Goal: Complete application form

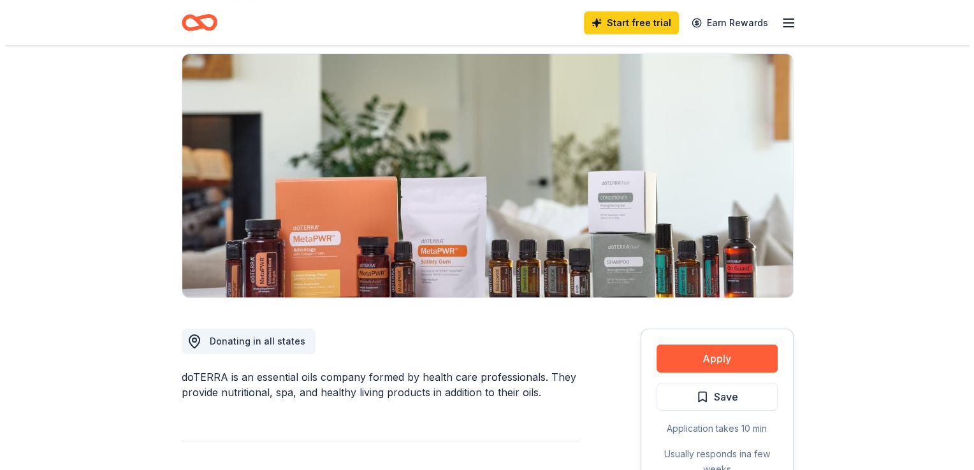
scroll to position [191, 0]
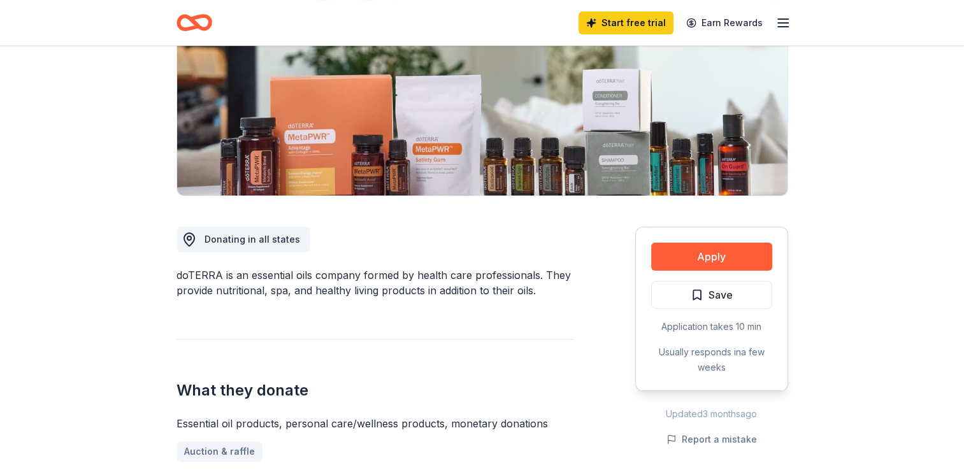
click at [719, 249] on button "Apply" at bounding box center [711, 257] width 121 height 28
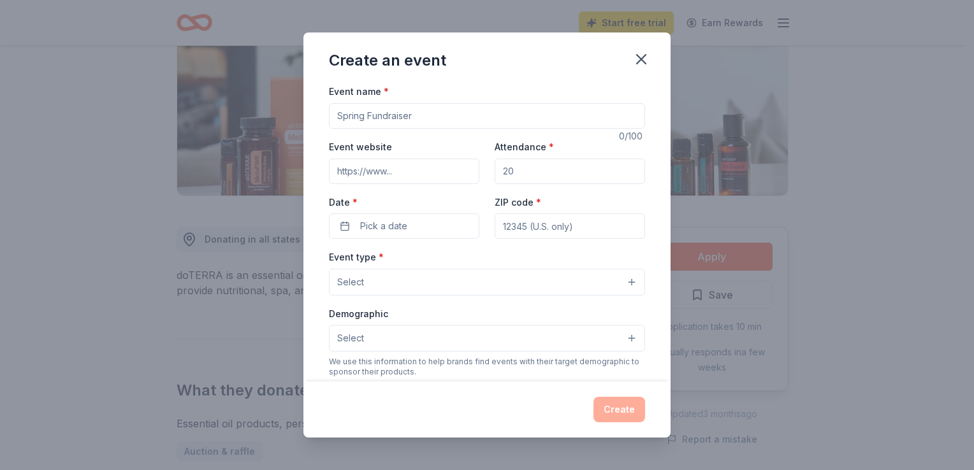
drag, startPoint x: 433, startPoint y: 119, endPoint x: 292, endPoint y: 113, distance: 141.6
click at [292, 113] on div "Create an event Event name * 0 /100 Event website Attendance * Date * Pick a da…" at bounding box center [487, 235] width 974 height 470
type input "Celebrate His Harvest"
type input "55360"
type input "trupp1009@gmail.com"
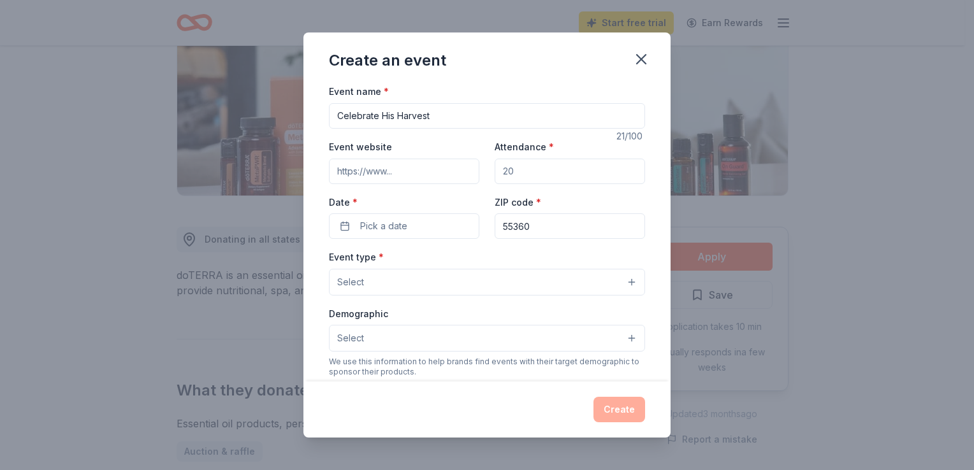
click at [388, 173] on input "Event website" at bounding box center [404, 171] width 150 height 25
paste input "https://mayerlutheran.org/"
type input "https://mayerlutheran.org/"
click at [521, 174] on input "Attendance *" at bounding box center [570, 171] width 150 height 25
type input "500"
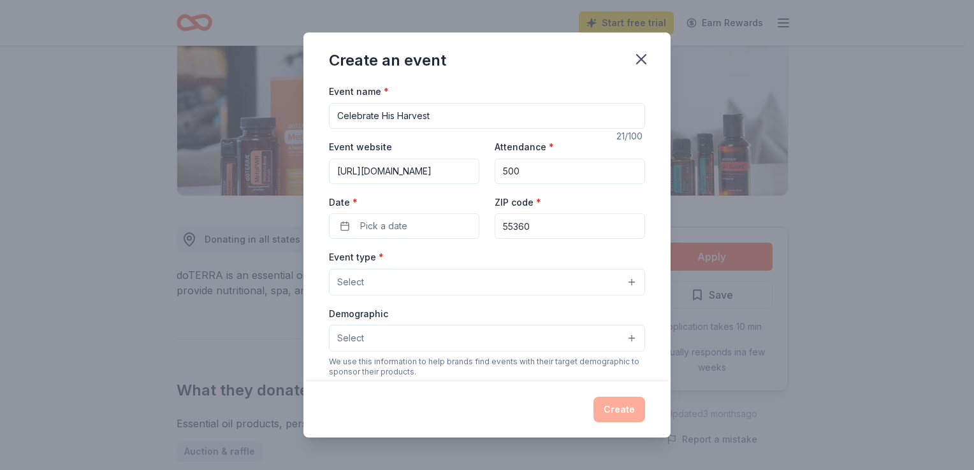
click at [403, 223] on span "Pick a date" at bounding box center [383, 226] width 47 height 15
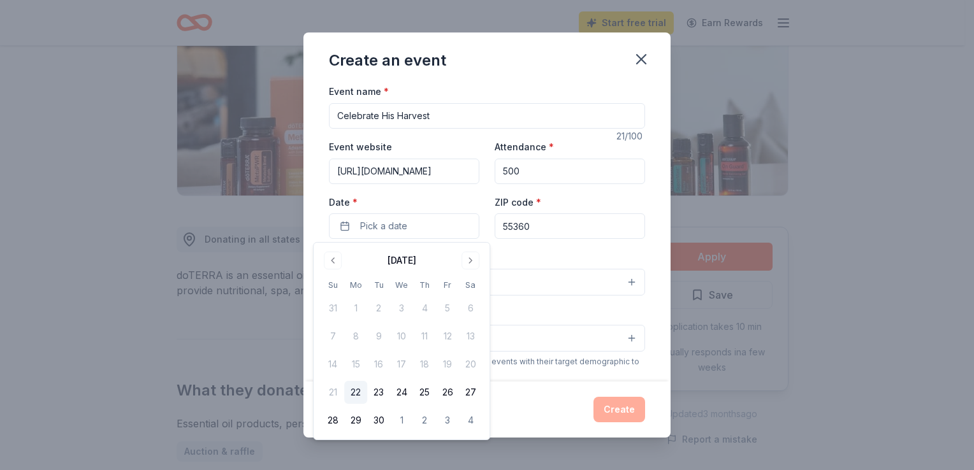
click at [469, 258] on button "Go to next month" at bounding box center [470, 261] width 18 height 18
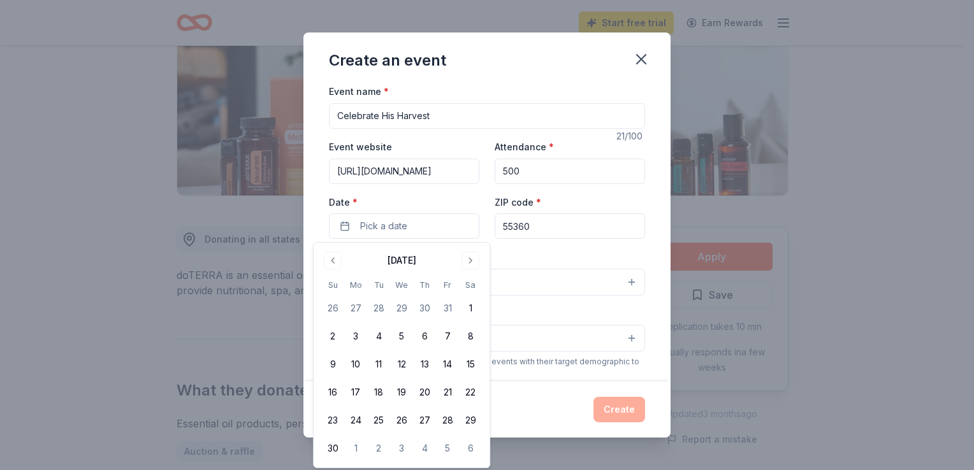
click at [469, 258] on button "Go to next month" at bounding box center [470, 261] width 18 height 18
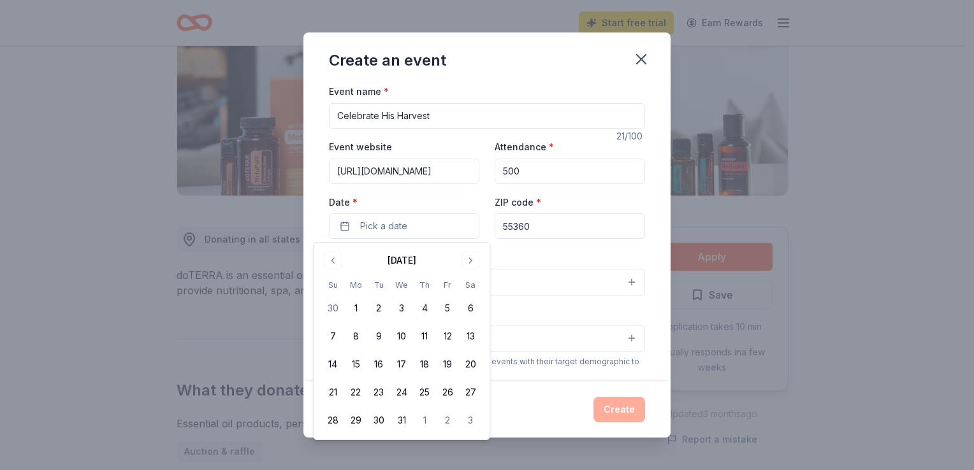
click at [449, 312] on button "5" at bounding box center [447, 308] width 23 height 23
click at [441, 305] on button "5" at bounding box center [447, 308] width 23 height 23
click at [444, 309] on button "5" at bounding box center [447, 308] width 23 height 23
click at [525, 259] on div "Event type * Select" at bounding box center [487, 272] width 316 height 47
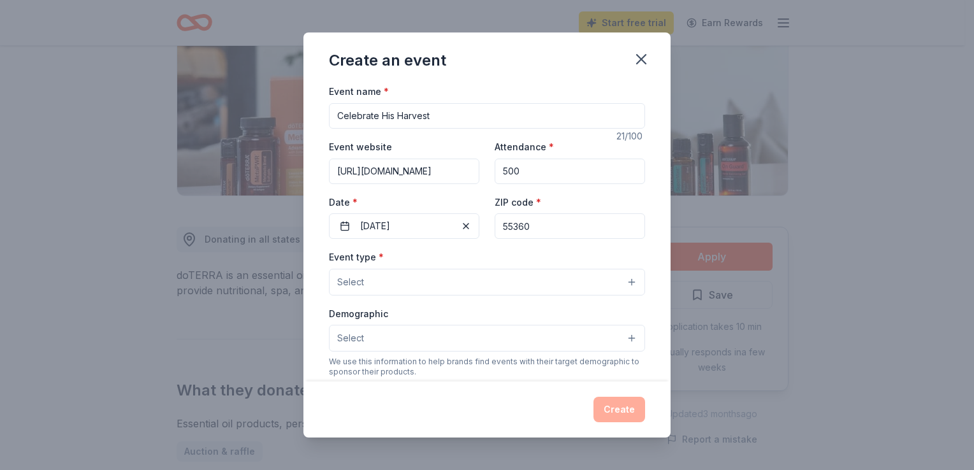
click at [420, 284] on button "Select" at bounding box center [487, 282] width 316 height 27
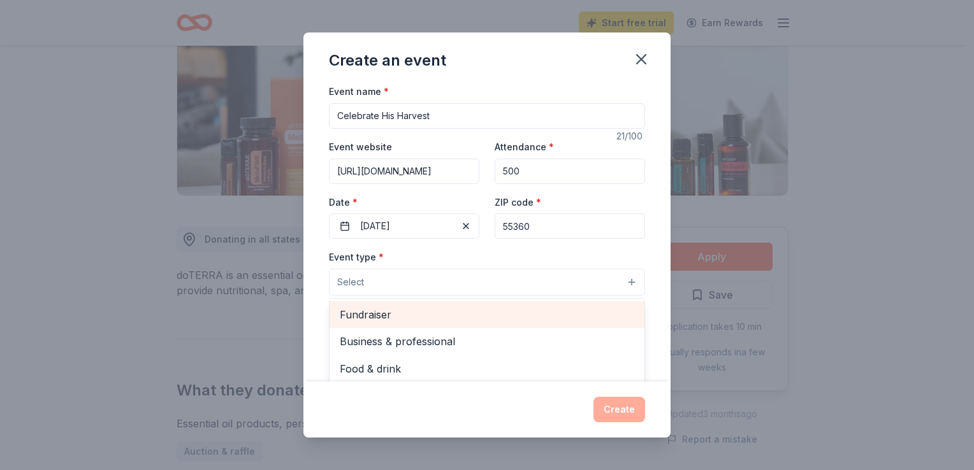
click at [393, 316] on span "Fundraiser" at bounding box center [487, 315] width 294 height 17
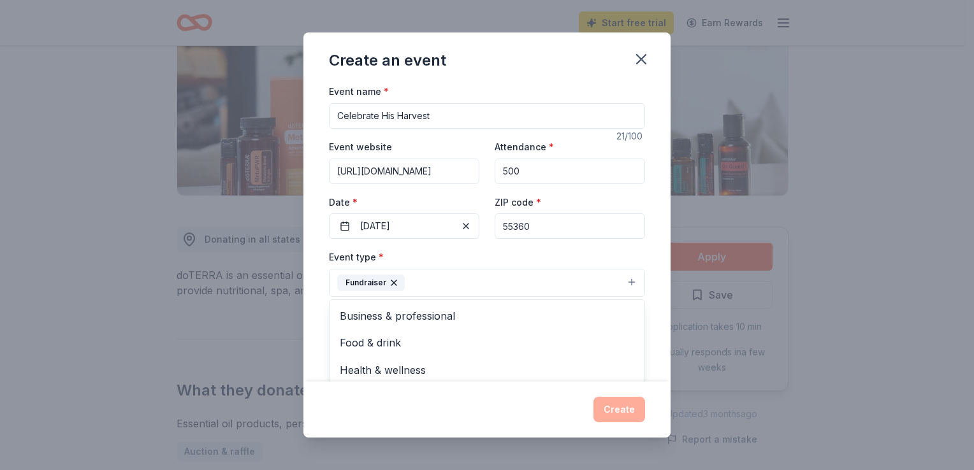
click at [649, 305] on div "Event name * Celebrate His Harvest 21 /100 Event website https://mayerlutheran.…" at bounding box center [486, 233] width 367 height 298
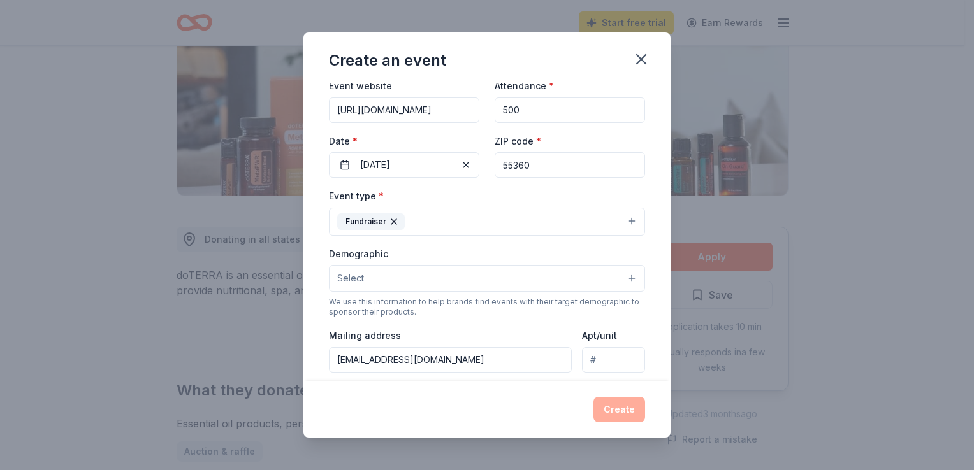
scroll to position [127, 0]
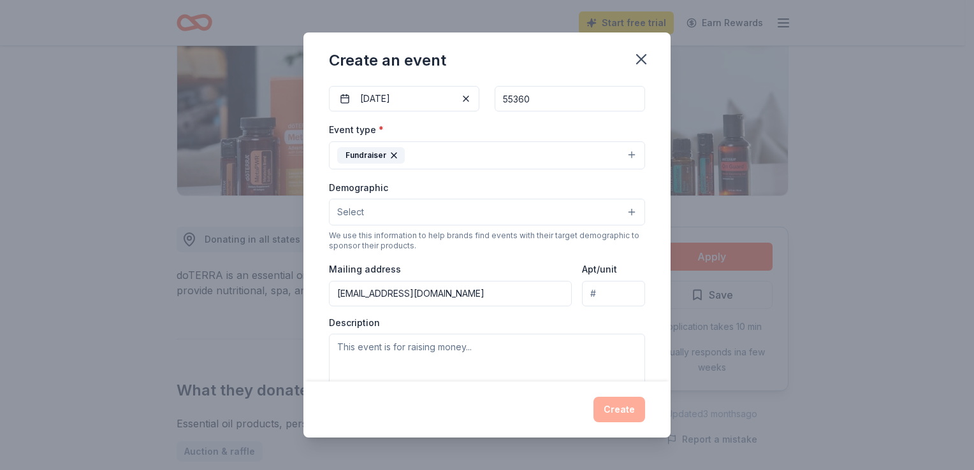
click at [489, 212] on button "Select" at bounding box center [487, 212] width 316 height 27
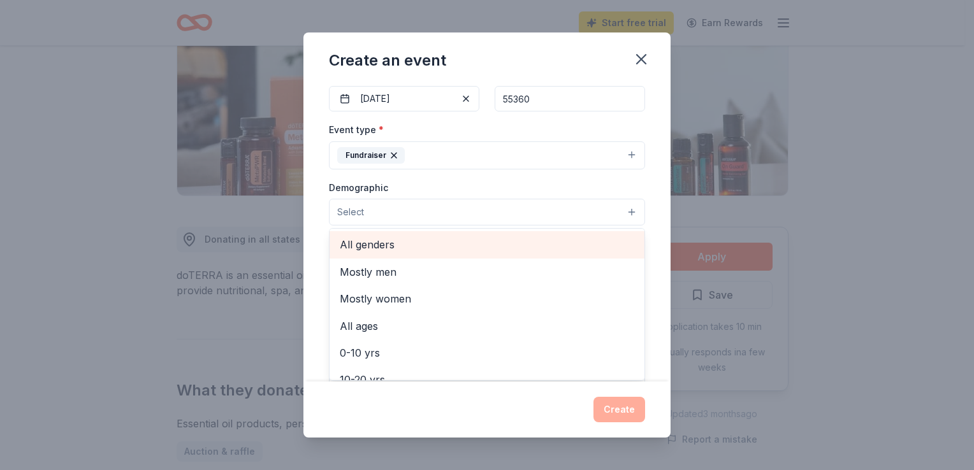
click at [403, 244] on span "All genders" at bounding box center [487, 244] width 294 height 17
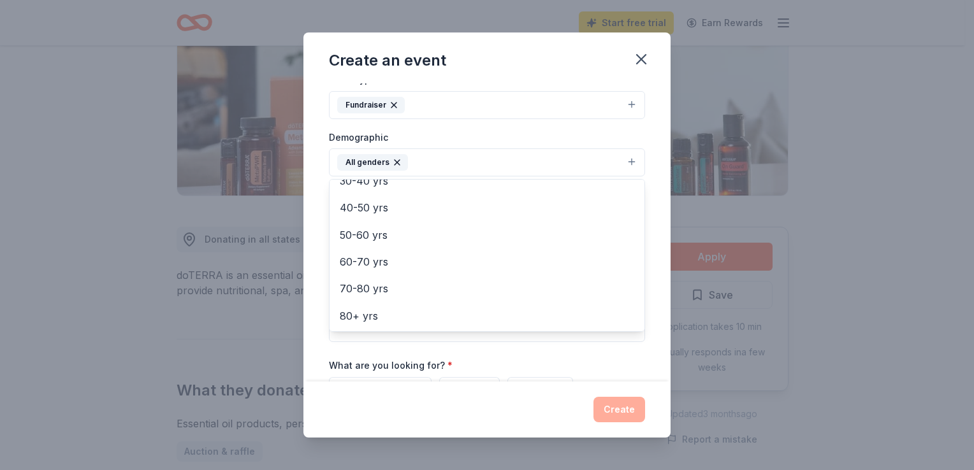
scroll to position [189, 0]
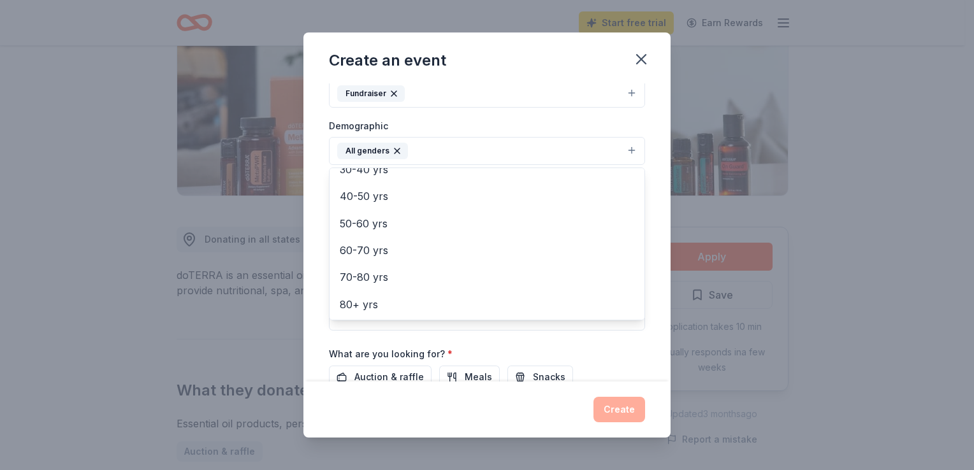
click at [647, 314] on div "Event name * Celebrate His Harvest 21 /100 Event website https://mayerlutheran.…" at bounding box center [486, 233] width 367 height 298
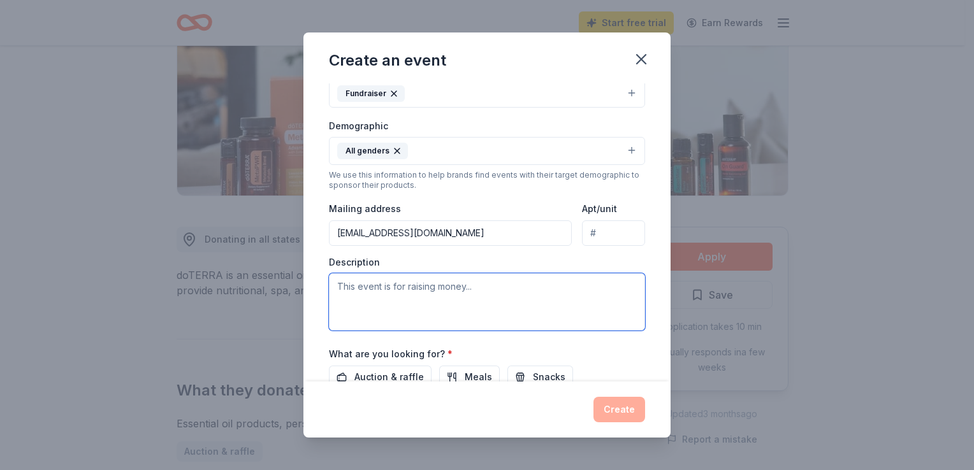
click at [408, 290] on textarea at bounding box center [487, 301] width 316 height 57
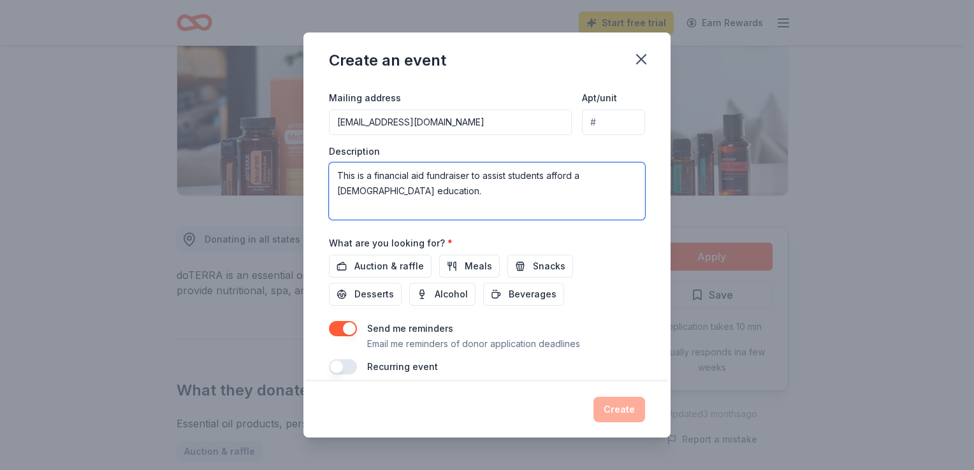
scroll to position [313, 0]
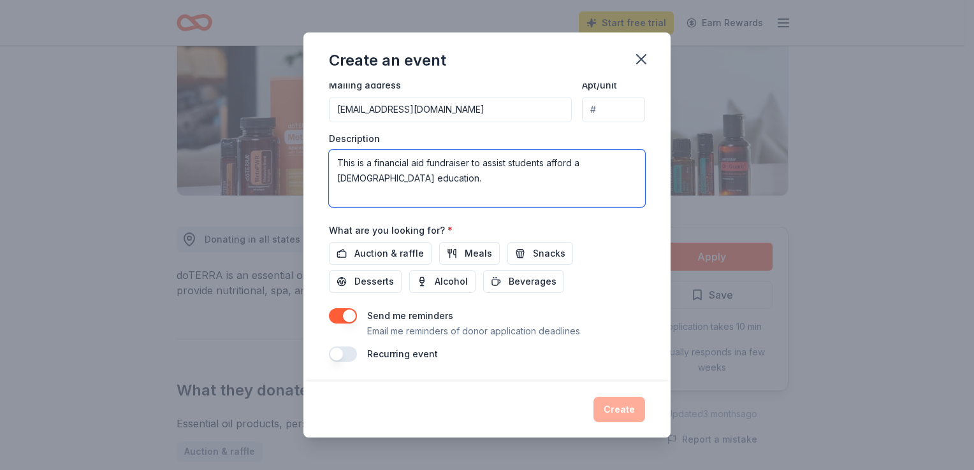
type textarea "This is a financial aid fundraiser to assist students afford a [DEMOGRAPHIC_DAT…"
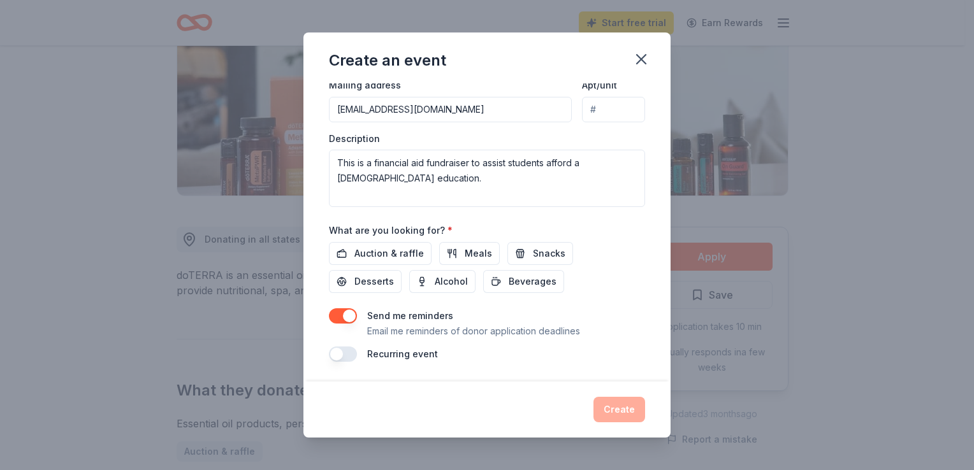
click at [385, 256] on span "Auction & raffle" at bounding box center [388, 253] width 69 height 15
click at [625, 408] on button "Create" at bounding box center [619, 409] width 52 height 25
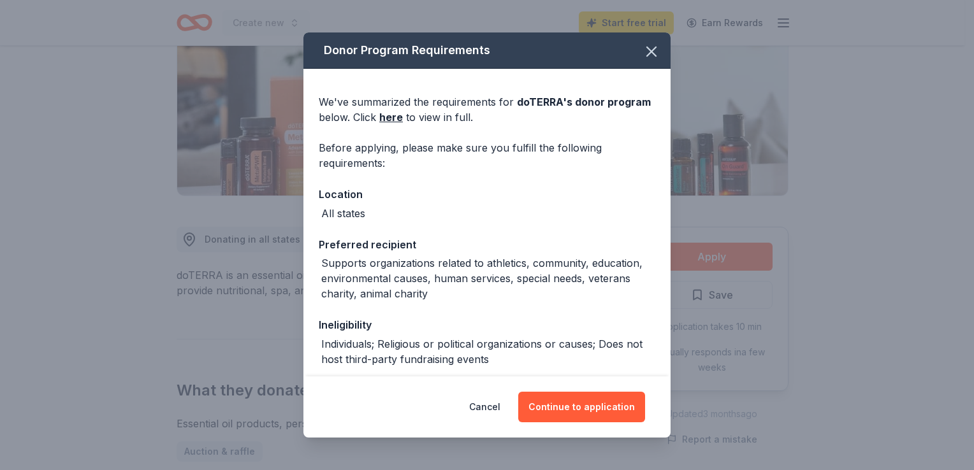
click at [601, 405] on button "Continue to application" at bounding box center [581, 407] width 127 height 31
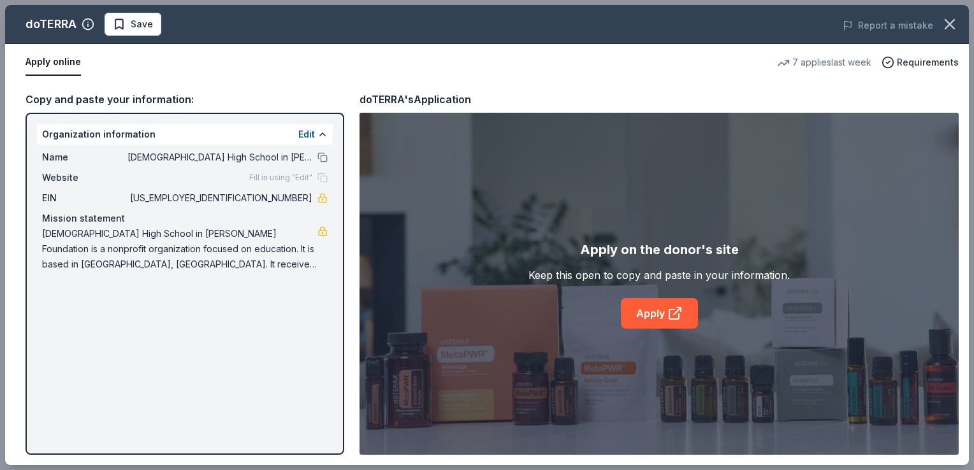
click at [667, 312] on div "doTERRA Save Report a mistake Apply online 7 applies last week Requirements Cop…" at bounding box center [487, 235] width 964 height 460
click at [639, 314] on div "doTERRA Save Report a mistake Apply online 7 applies last week Requirements Cop…" at bounding box center [487, 235] width 964 height 460
click at [205, 291] on div "doTERRA Save Report a mistake Apply online 7 applies last week Requirements Cop…" at bounding box center [487, 235] width 964 height 460
click at [646, 317] on div "doTERRA Save Report a mistake Apply online 7 applies last week Requirements Cop…" at bounding box center [487, 235] width 964 height 460
click at [301, 135] on div "doTERRA Save Report a mistake Apply online 7 applies last week Requirements Cop…" at bounding box center [487, 235] width 964 height 460
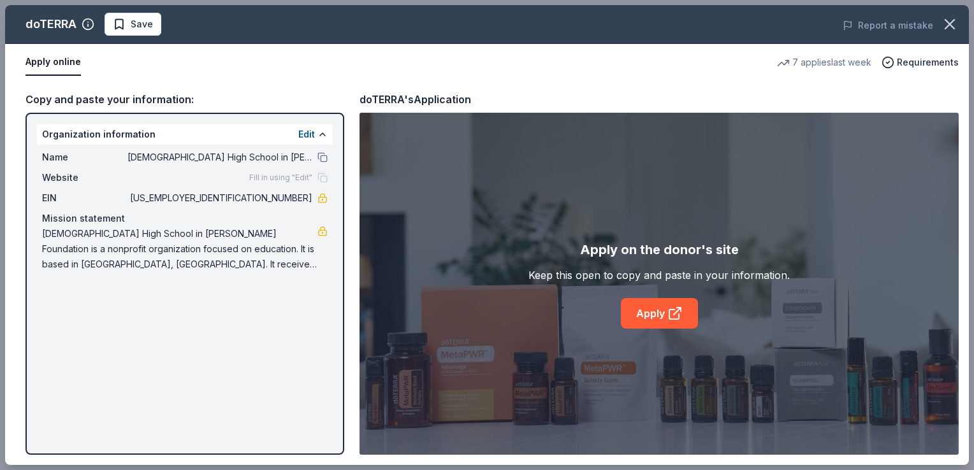
click at [658, 309] on div "doTERRA Save Report a mistake Apply online 7 applies last week Requirements Cop…" at bounding box center [487, 235] width 964 height 460
click at [653, 317] on div "doTERRA Save Report a mistake Apply online 7 applies last week Requirements Cop…" at bounding box center [487, 235] width 964 height 460
click at [130, 30] on div "doTERRA Save Report a mistake Apply online 7 applies last week Requirements Cop…" at bounding box center [487, 235] width 964 height 460
click at [117, 24] on div "doTERRA Save Report a mistake Apply online 7 applies last week Requirements Cop…" at bounding box center [487, 235] width 964 height 460
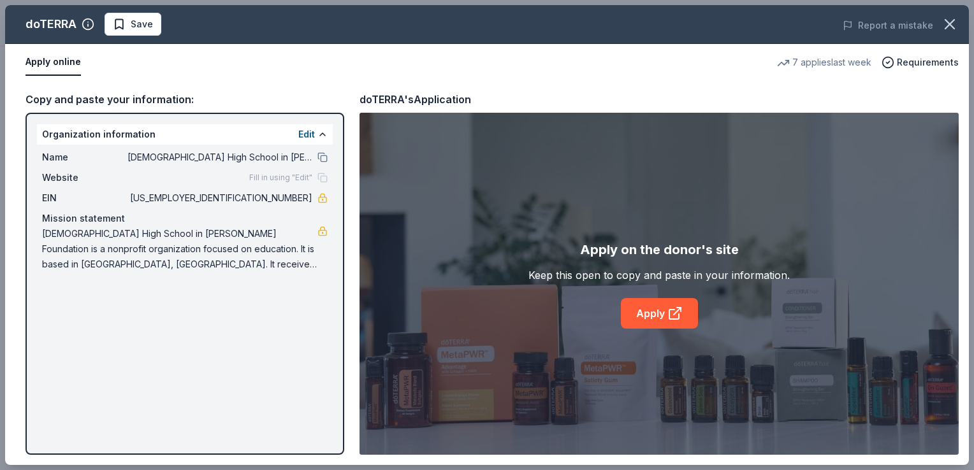
click at [648, 312] on div "doTERRA Save Report a mistake Apply online 7 applies last week Requirements Cop…" at bounding box center [487, 235] width 964 height 460
drag, startPoint x: 640, startPoint y: 317, endPoint x: 598, endPoint y: 304, distance: 44.0
click at [640, 317] on div "doTERRA Save Report a mistake Apply online 7 applies last week Requirements Cop…" at bounding box center [487, 235] width 964 height 460
click at [235, 64] on div "doTERRA Save Report a mistake Apply online 7 applies last week Requirements Cop…" at bounding box center [487, 235] width 964 height 460
click at [186, 256] on div "doTERRA Save Report a mistake Apply online 7 applies last week Requirements Cop…" at bounding box center [487, 235] width 964 height 460
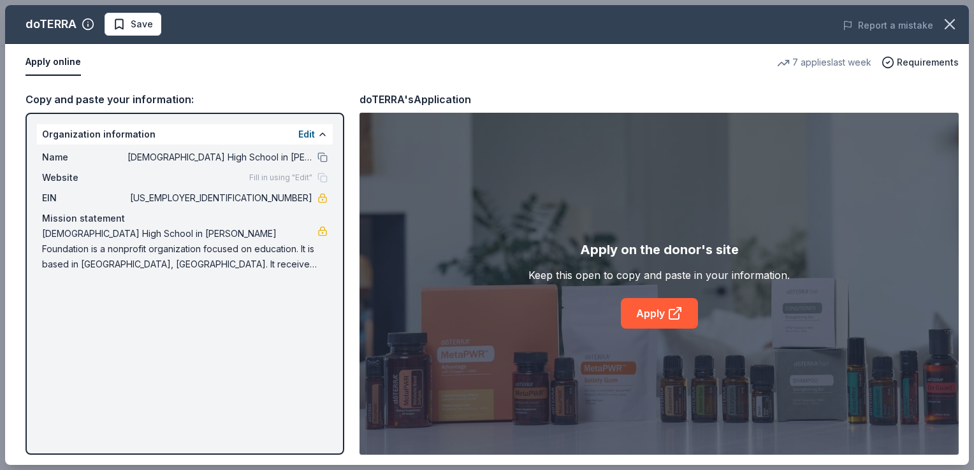
drag, startPoint x: 197, startPoint y: 266, endPoint x: 143, endPoint y: 168, distance: 112.7
click at [127, 191] on div "doTERRA Save Report a mistake Apply online 7 applies last week Requirements Cop…" at bounding box center [487, 235] width 964 height 460
click at [266, 82] on div "doTERRA Save Report a mistake Apply online 7 applies last week Requirements Cop…" at bounding box center [487, 235] width 964 height 460
click at [119, 24] on div "doTERRA Save Report a mistake Apply online 7 applies last week Requirements Cop…" at bounding box center [487, 235] width 964 height 460
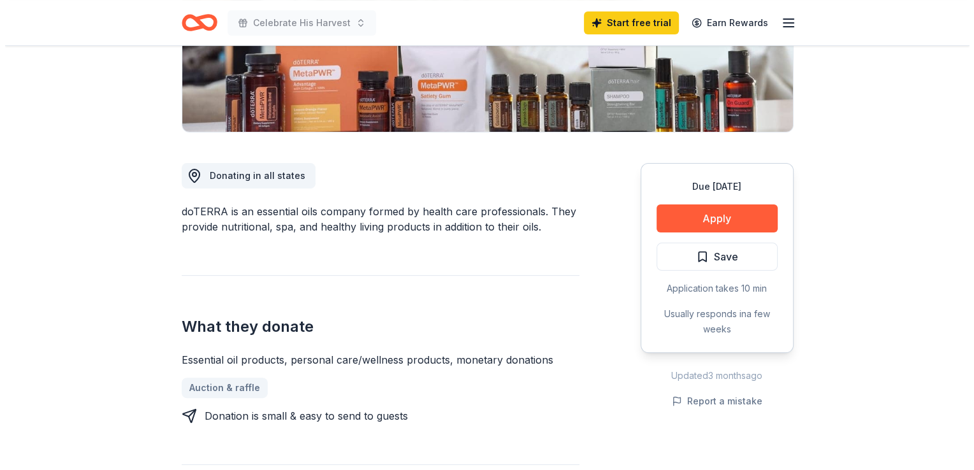
scroll to position [319, 0]
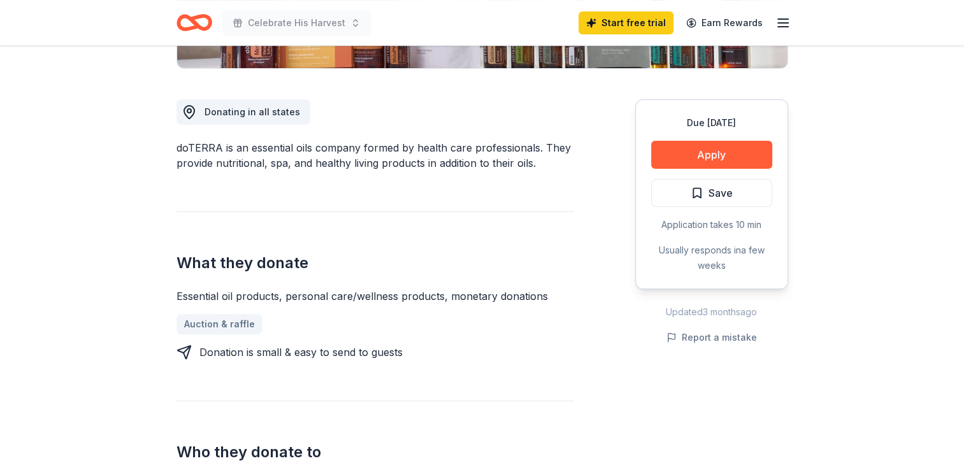
click at [719, 149] on button "Apply" at bounding box center [711, 155] width 121 height 28
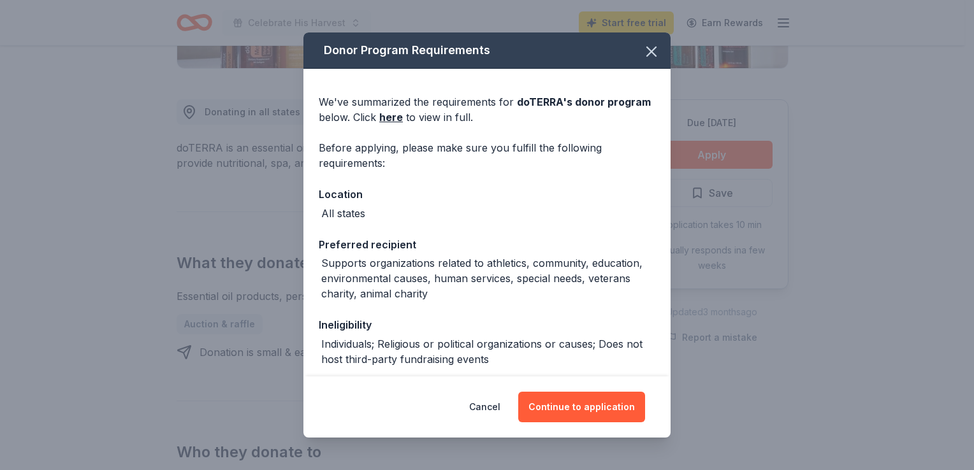
click at [550, 406] on button "Continue to application" at bounding box center [581, 407] width 127 height 31
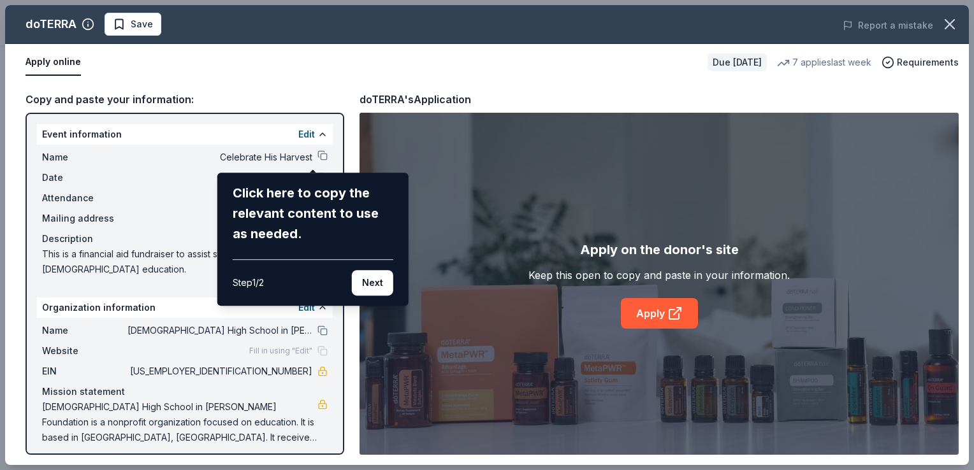
click at [377, 285] on button "Next" at bounding box center [372, 282] width 41 height 25
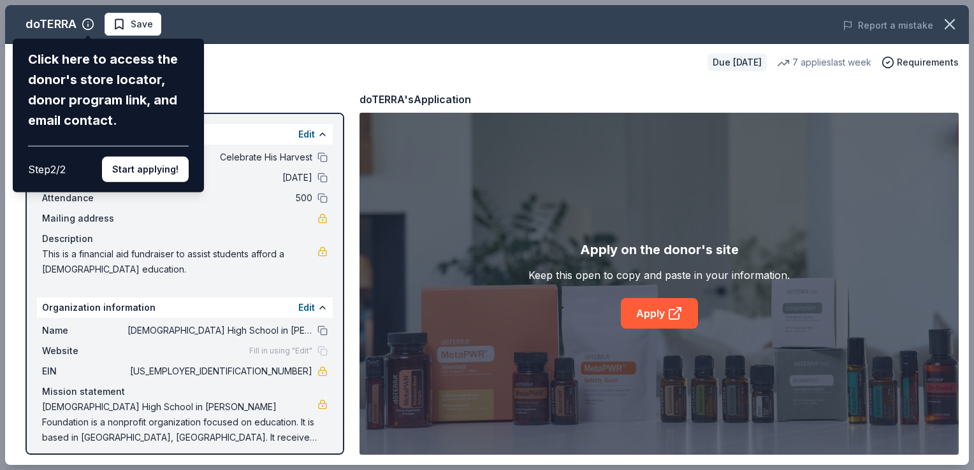
click at [154, 167] on button "Start applying!" at bounding box center [145, 169] width 87 height 25
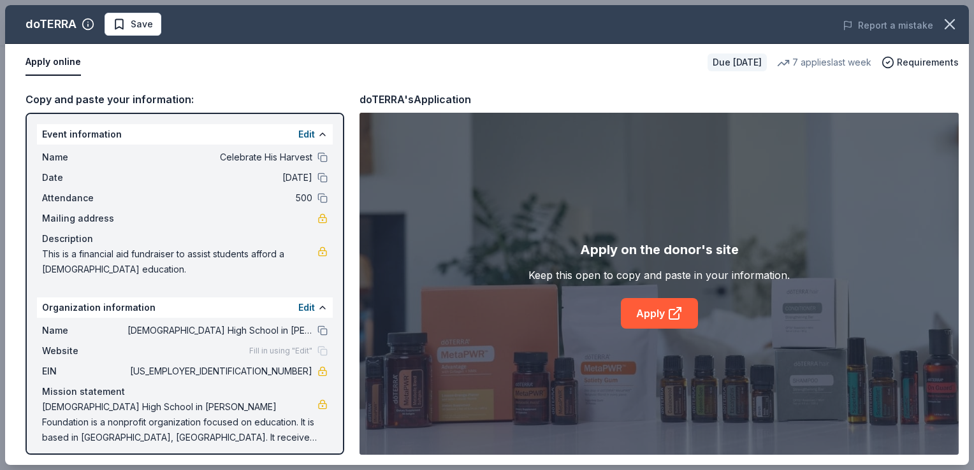
scroll to position [6, 0]
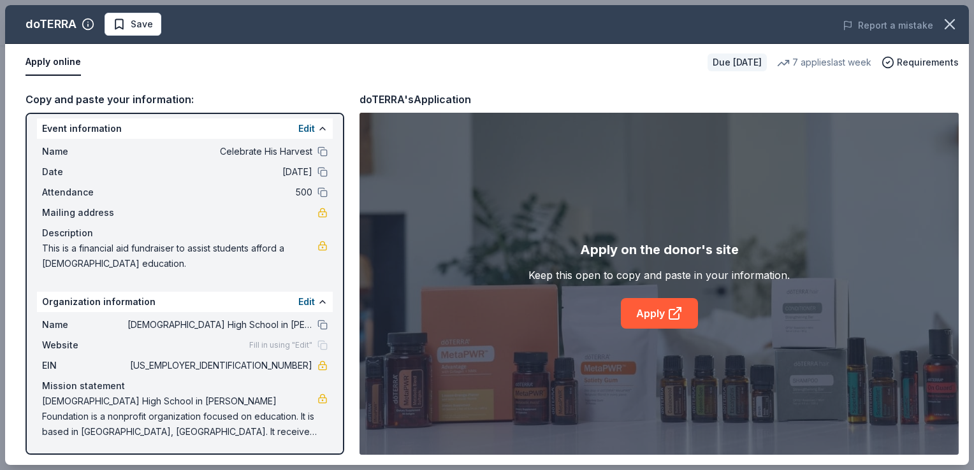
click at [664, 312] on link "Apply" at bounding box center [659, 313] width 77 height 31
